Goal: Check status: Check status

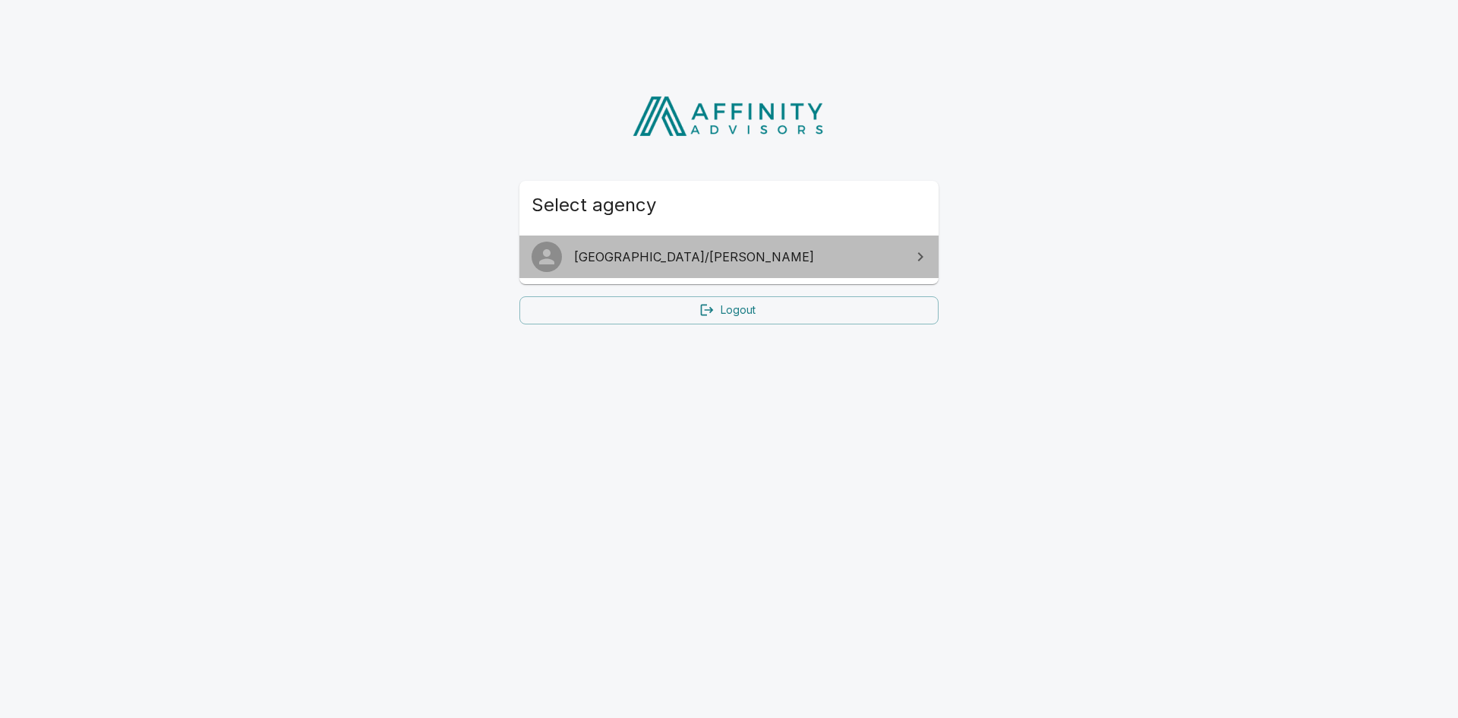
click at [669, 268] on link "[GEOGRAPHIC_DATA]/[PERSON_NAME]" at bounding box center [728, 256] width 419 height 43
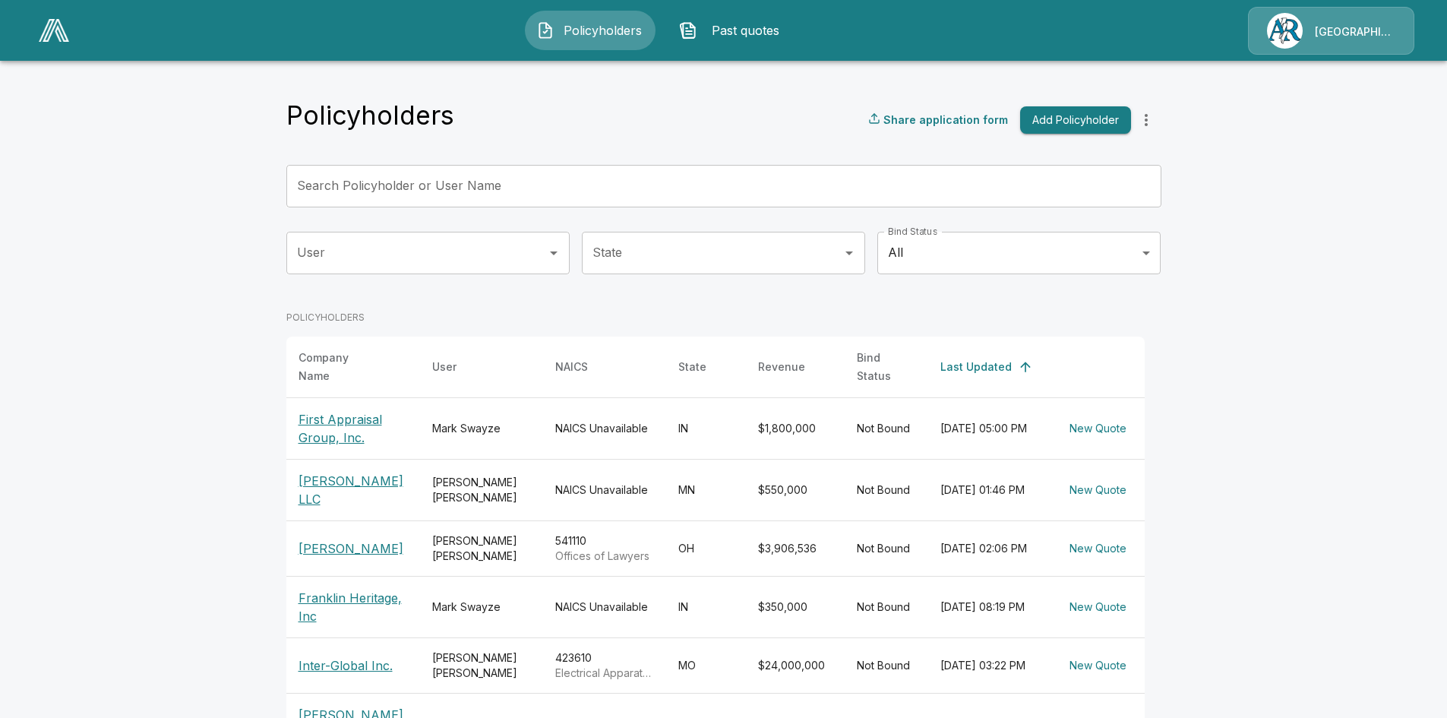
click at [371, 539] on p "[PERSON_NAME]" at bounding box center [352, 548] width 109 height 18
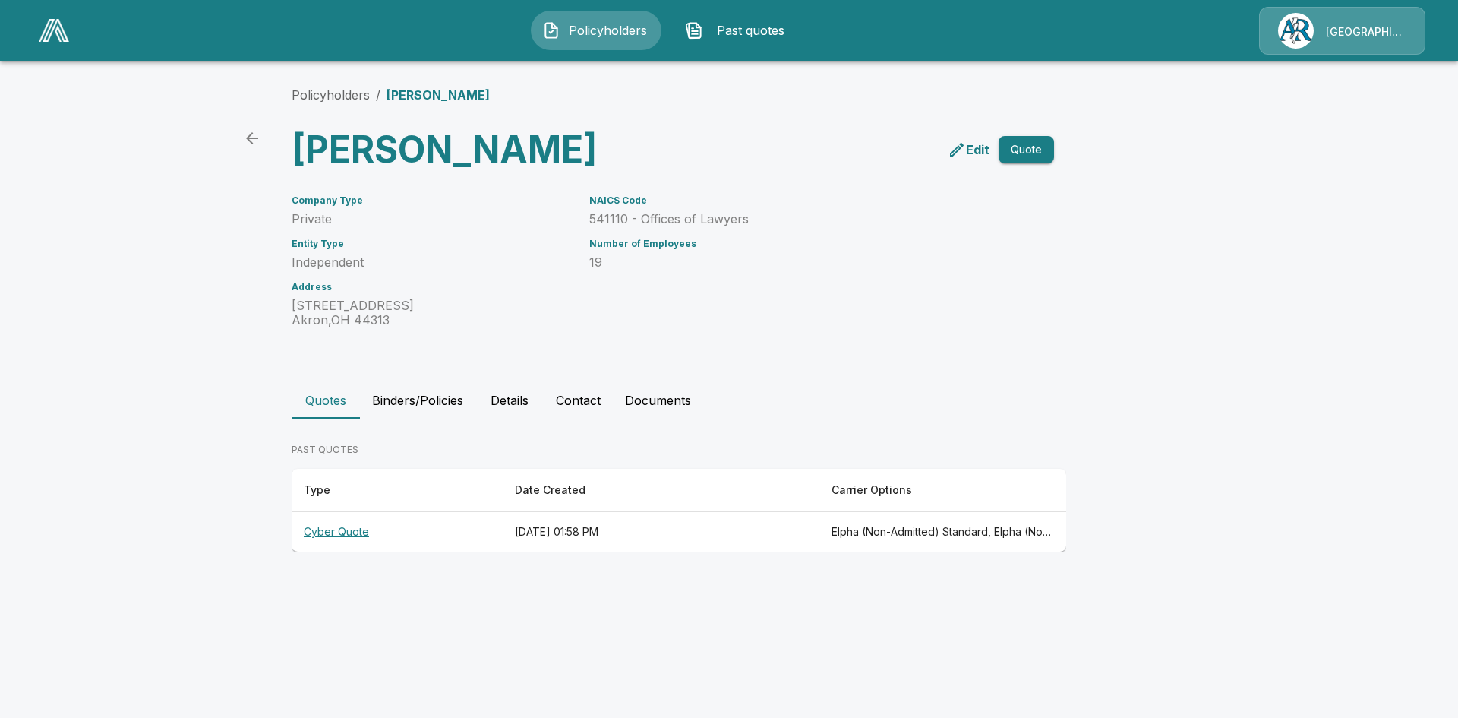
click at [327, 552] on th "Cyber Quote" at bounding box center [397, 532] width 211 height 40
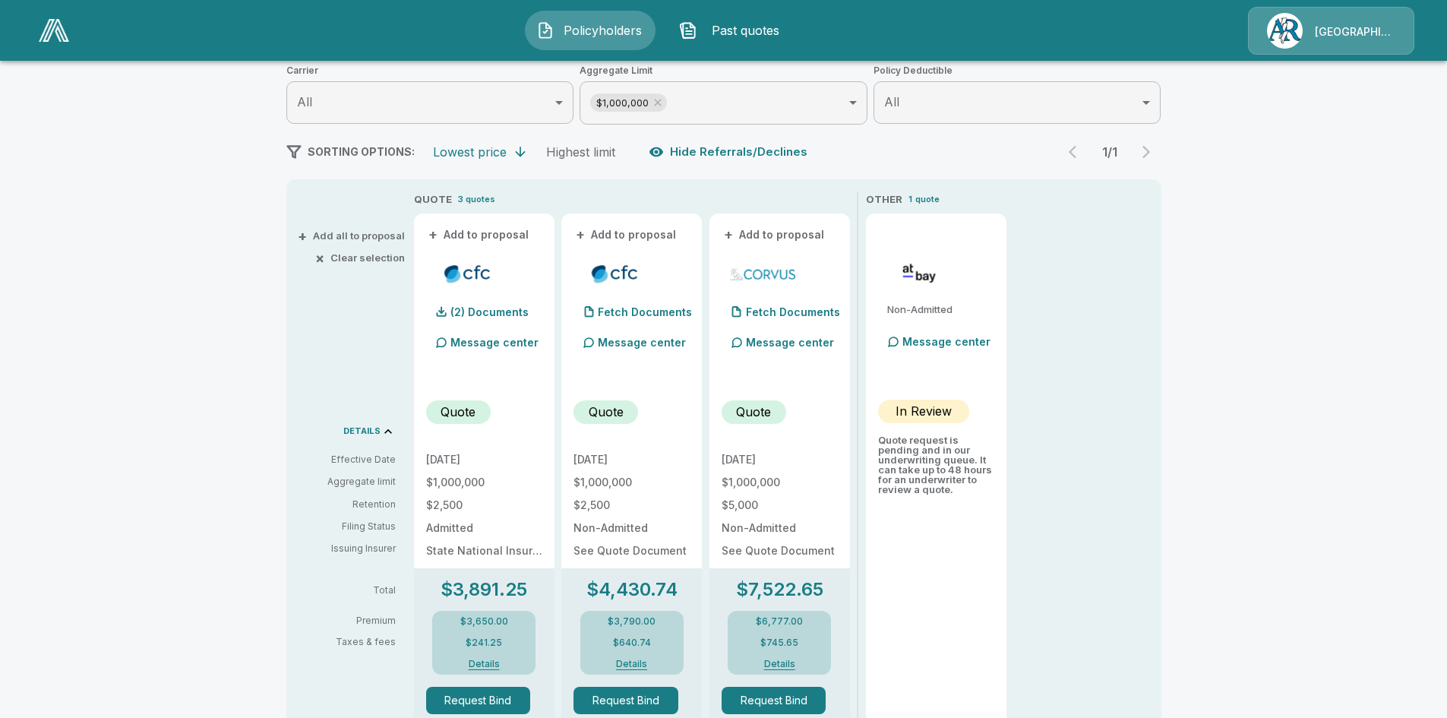
scroll to position [304, 0]
